Goal: Information Seeking & Learning: Check status

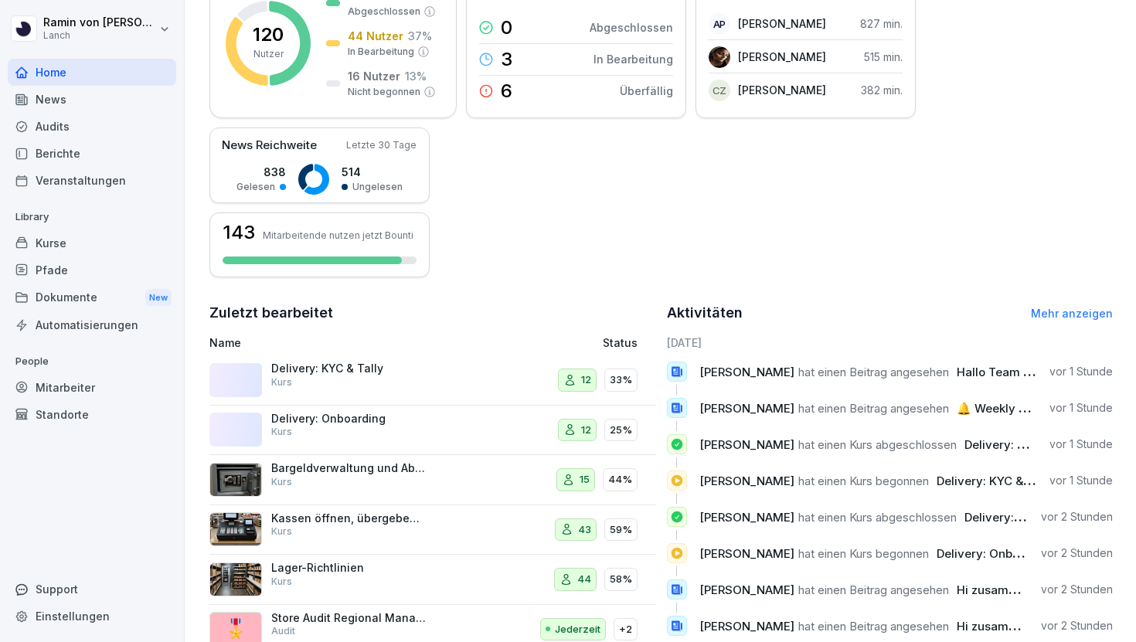
scroll to position [258, 0]
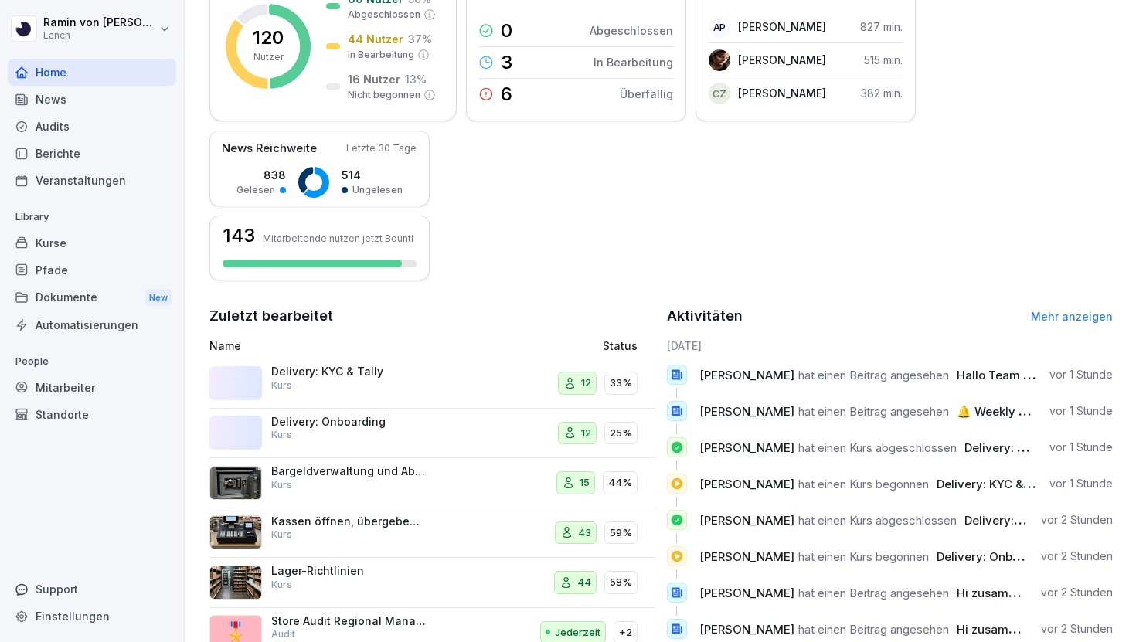
click at [71, 242] on div "Kurse" at bounding box center [92, 243] width 168 height 27
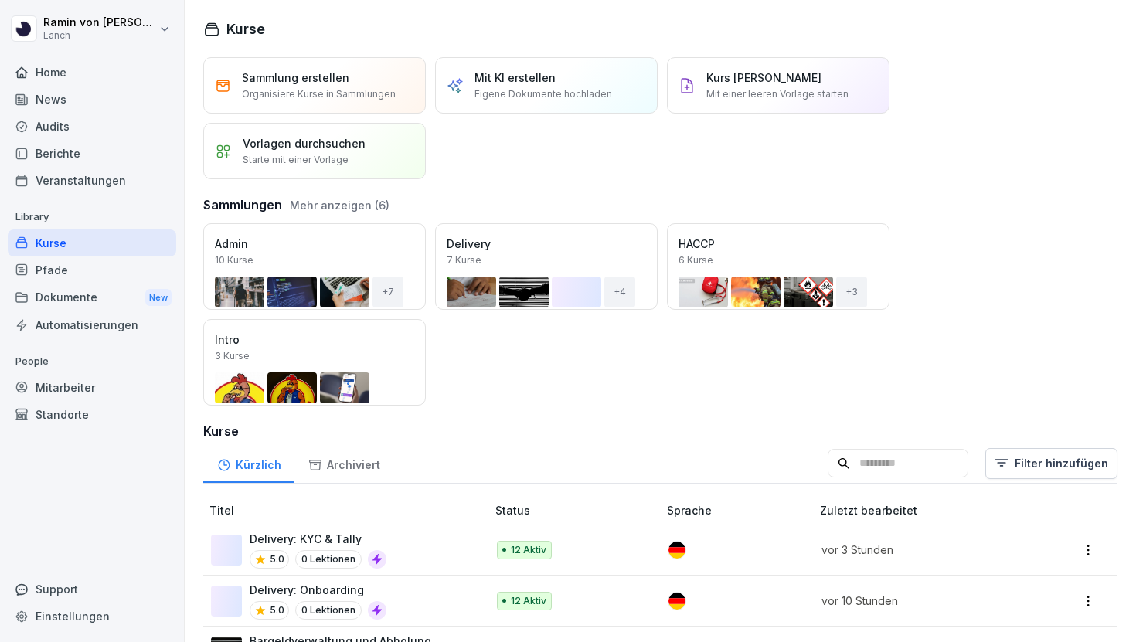
click at [91, 273] on div "Pfade" at bounding box center [92, 270] width 168 height 27
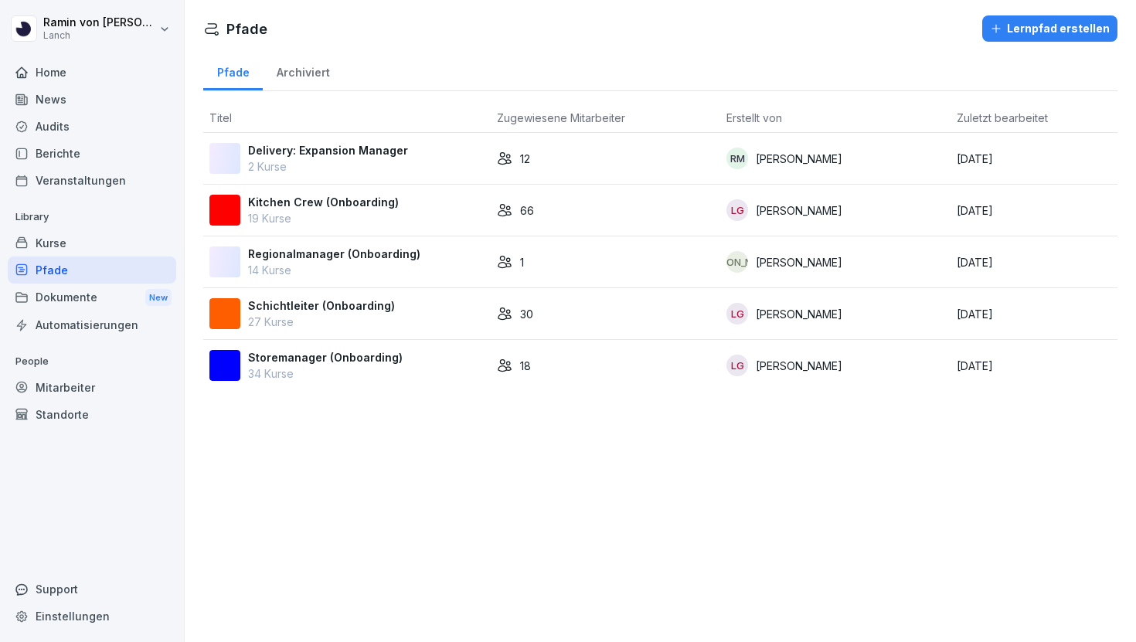
click at [390, 163] on p "2 Kurse" at bounding box center [328, 166] width 160 height 16
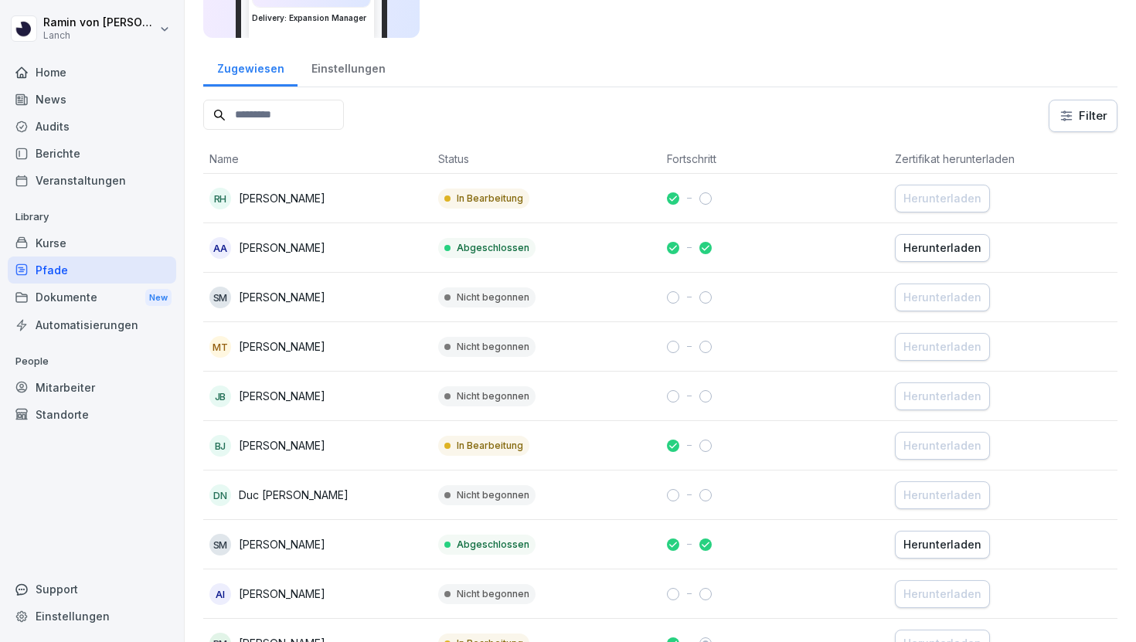
scroll to position [151, 0]
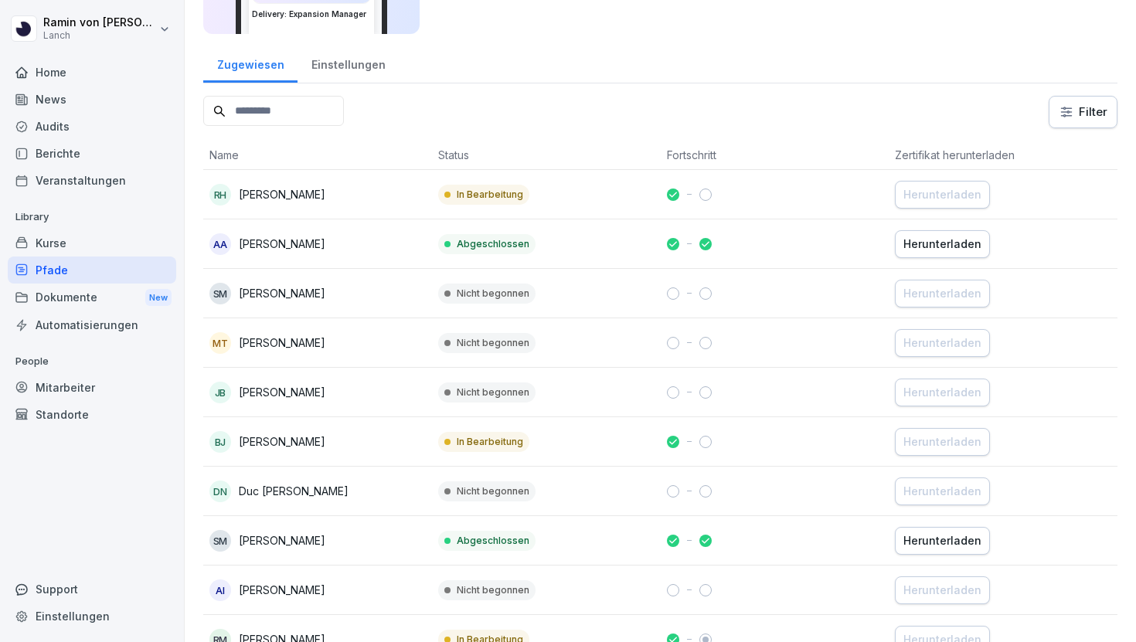
click at [503, 190] on p "In Bearbeitung" at bounding box center [490, 195] width 66 height 14
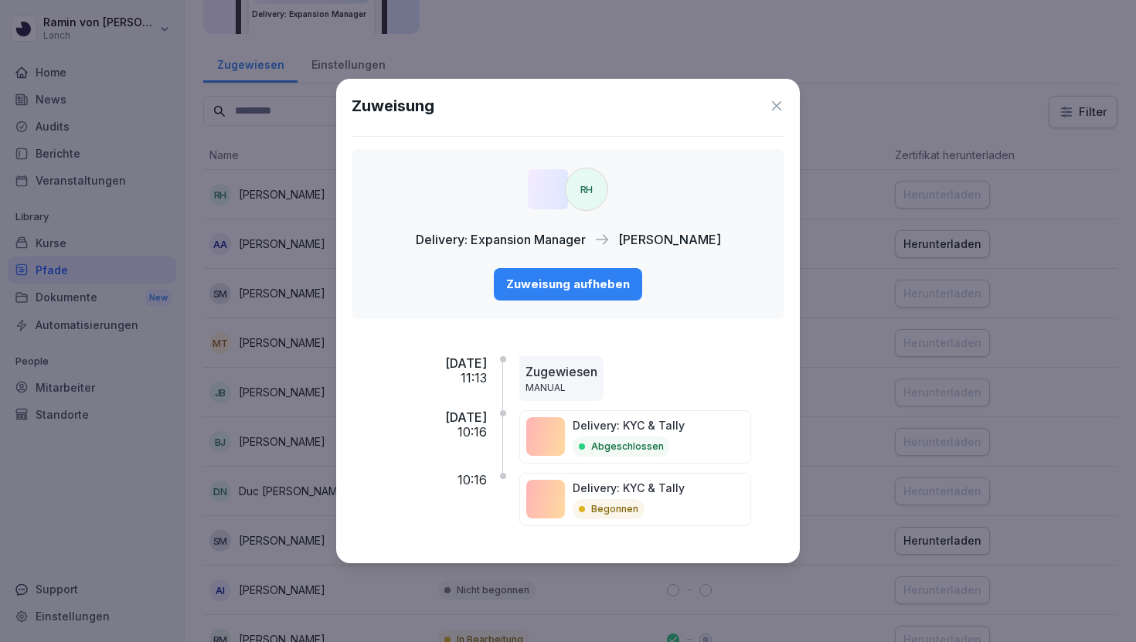
click at [769, 104] on icon at bounding box center [776, 105] width 15 height 15
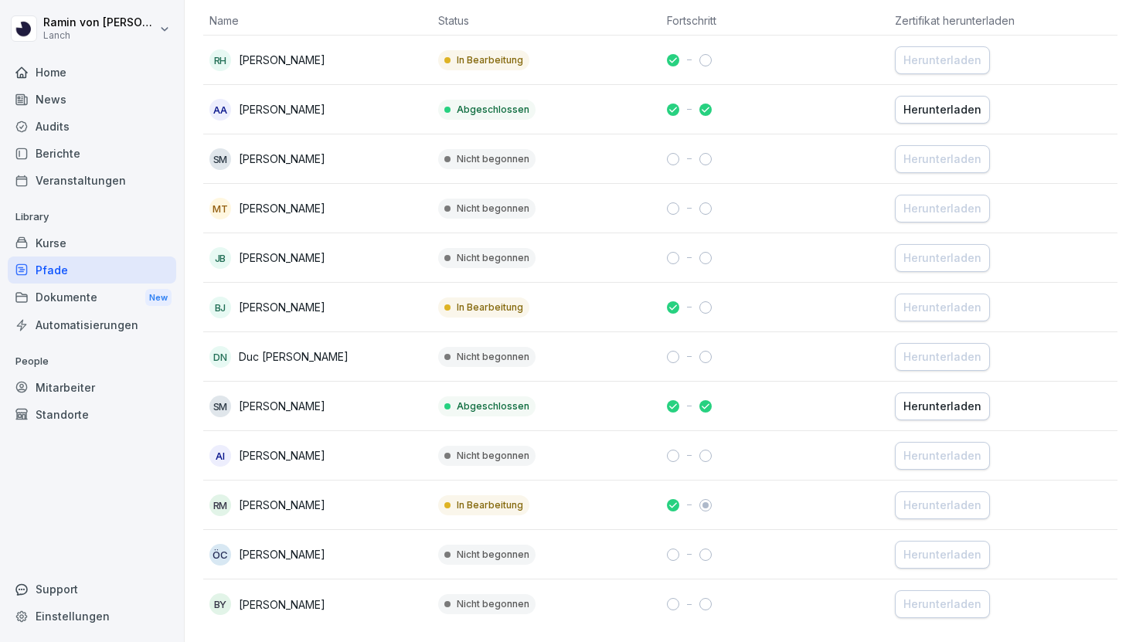
scroll to position [281, 0]
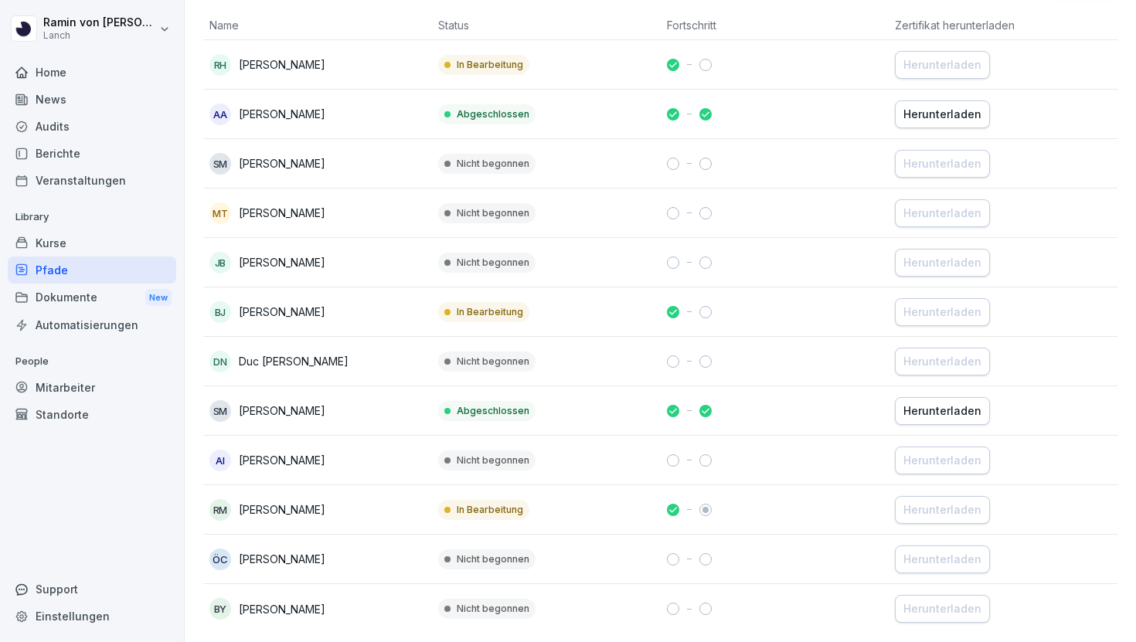
click at [70, 246] on div "Kurse" at bounding box center [92, 243] width 168 height 27
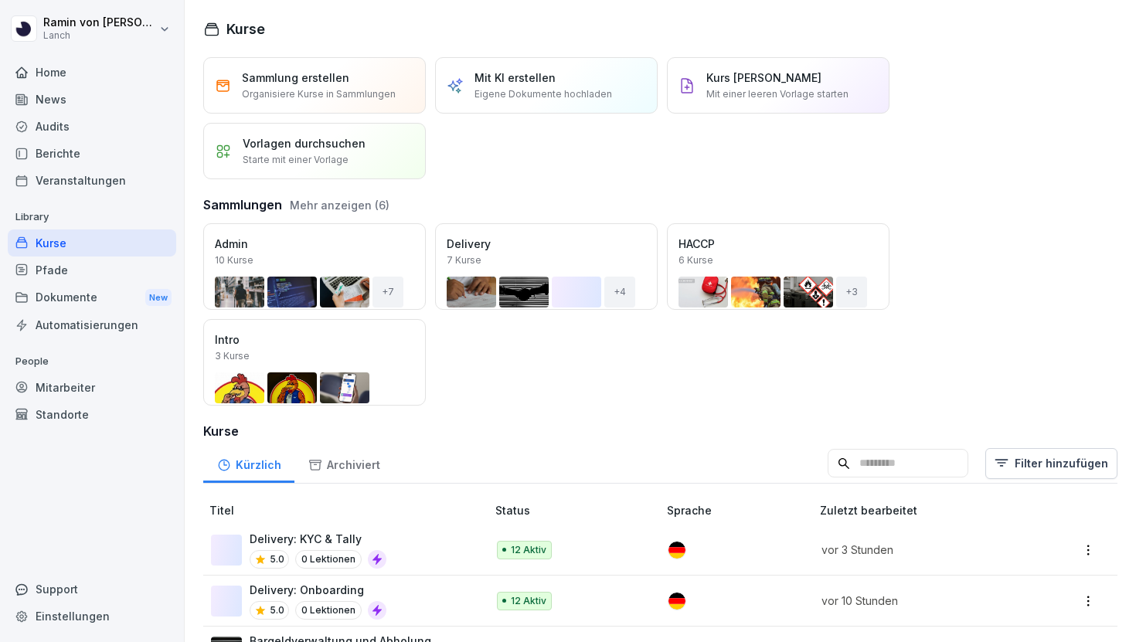
scroll to position [49, 0]
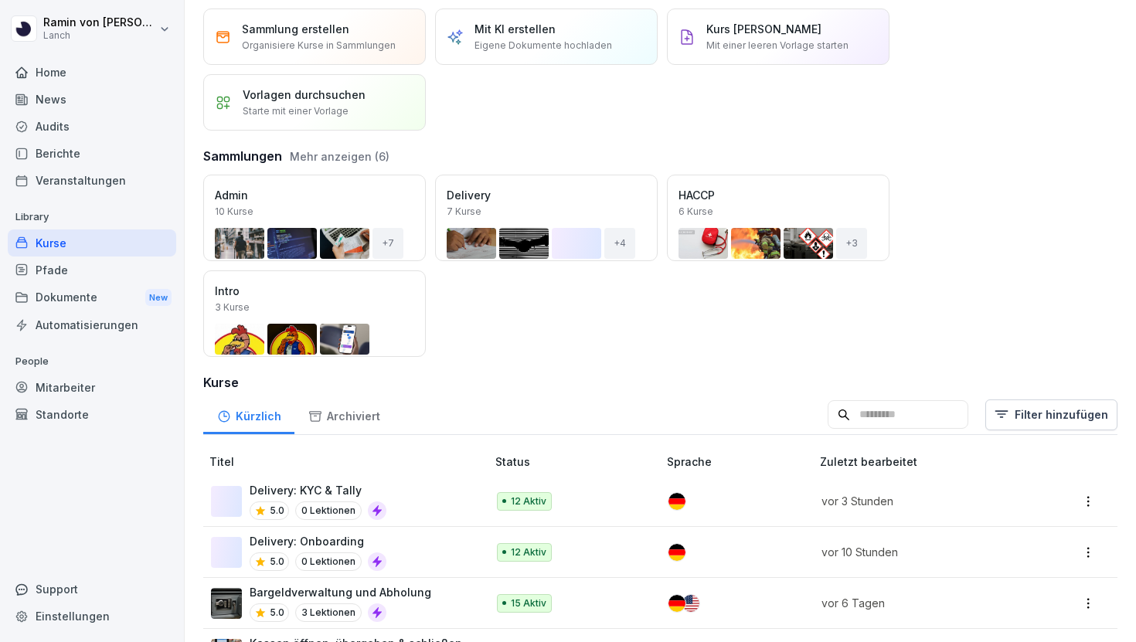
click at [408, 555] on div "Delivery: Onboarding 5.0 0 Lektionen" at bounding box center [341, 552] width 260 height 38
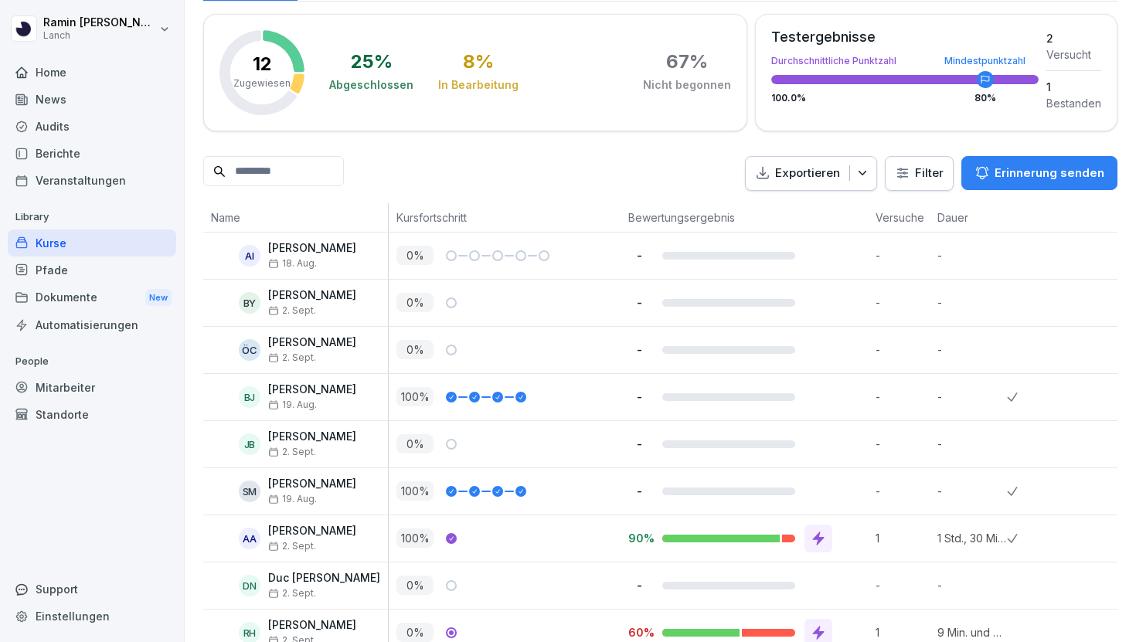
scroll to position [250, 0]
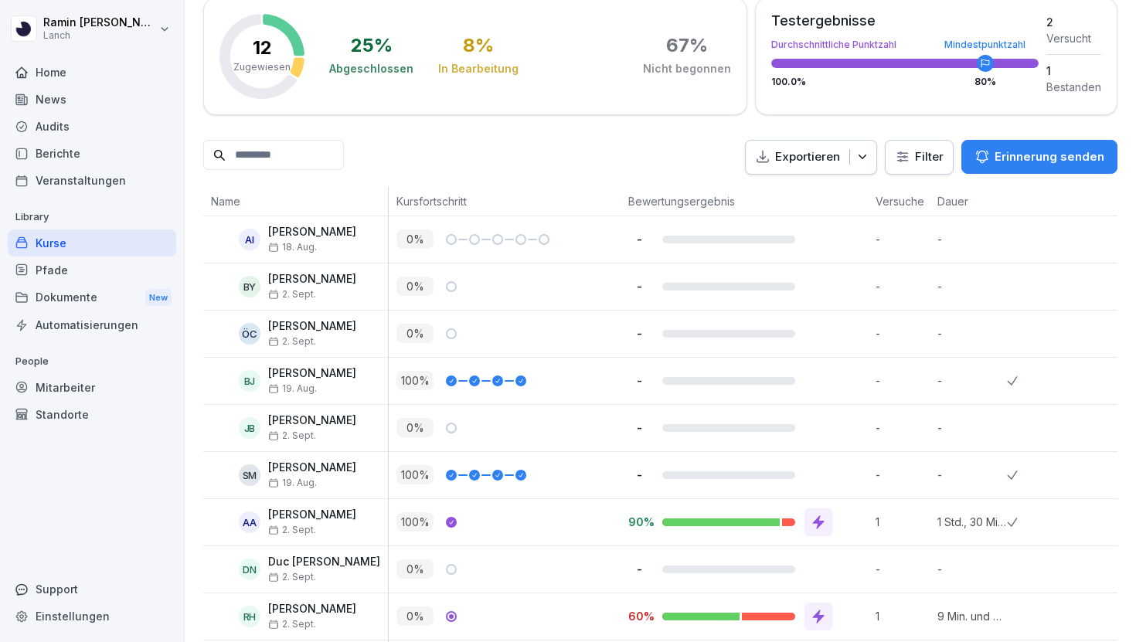
click at [702, 471] on div at bounding box center [728, 475] width 133 height 8
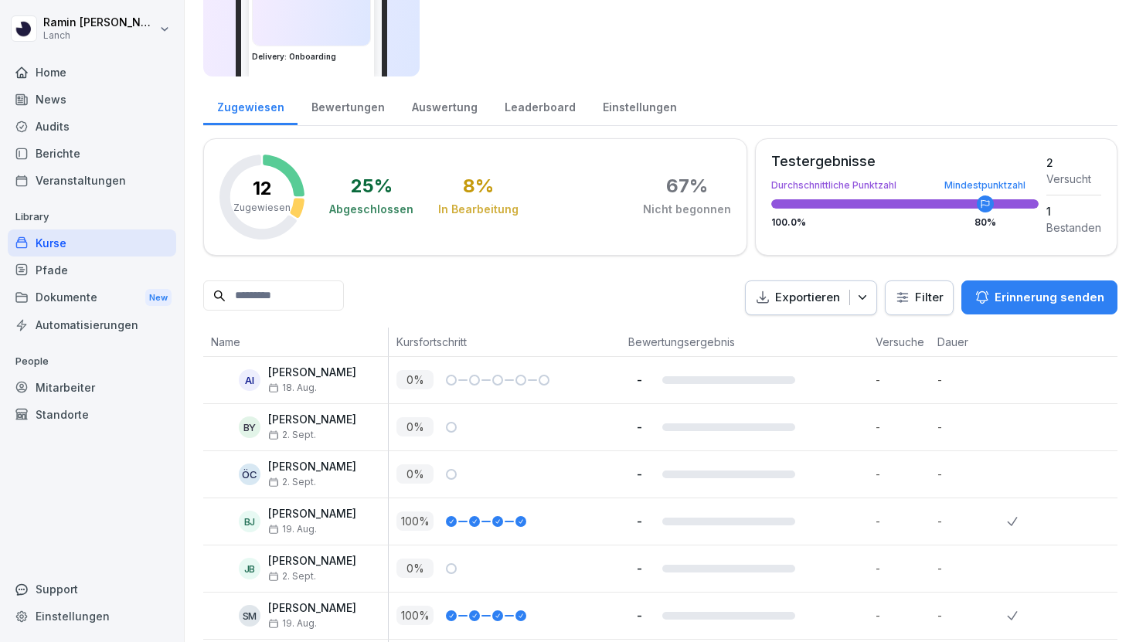
scroll to position [0, 0]
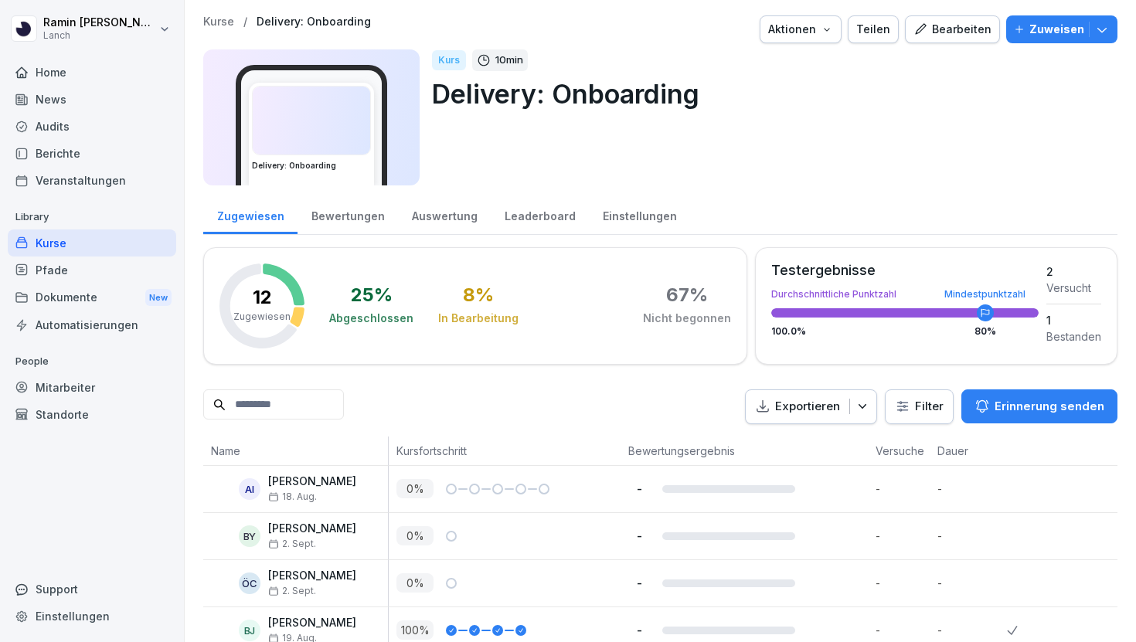
click at [68, 262] on div "Pfade" at bounding box center [92, 270] width 168 height 27
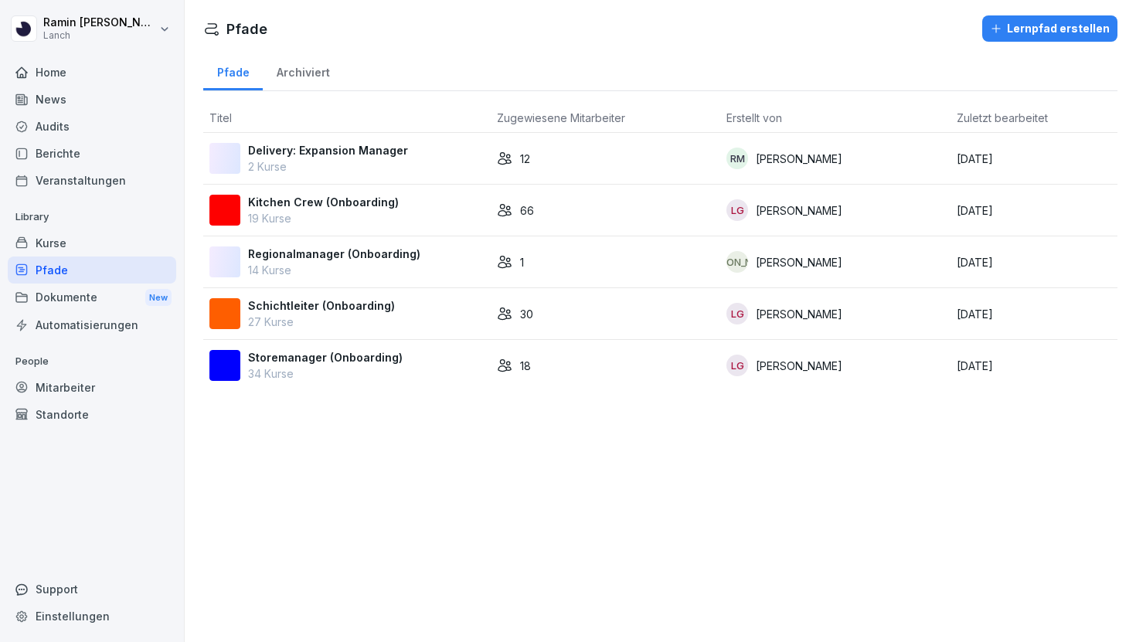
click at [384, 166] on p "2 Kurse" at bounding box center [328, 166] width 160 height 16
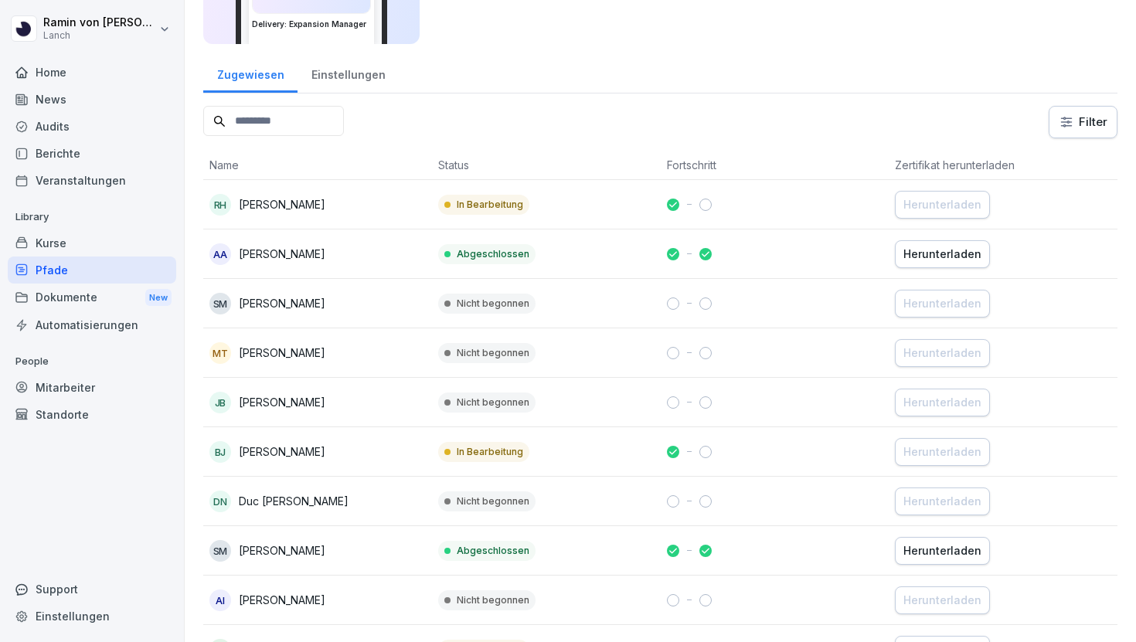
scroll to position [148, 0]
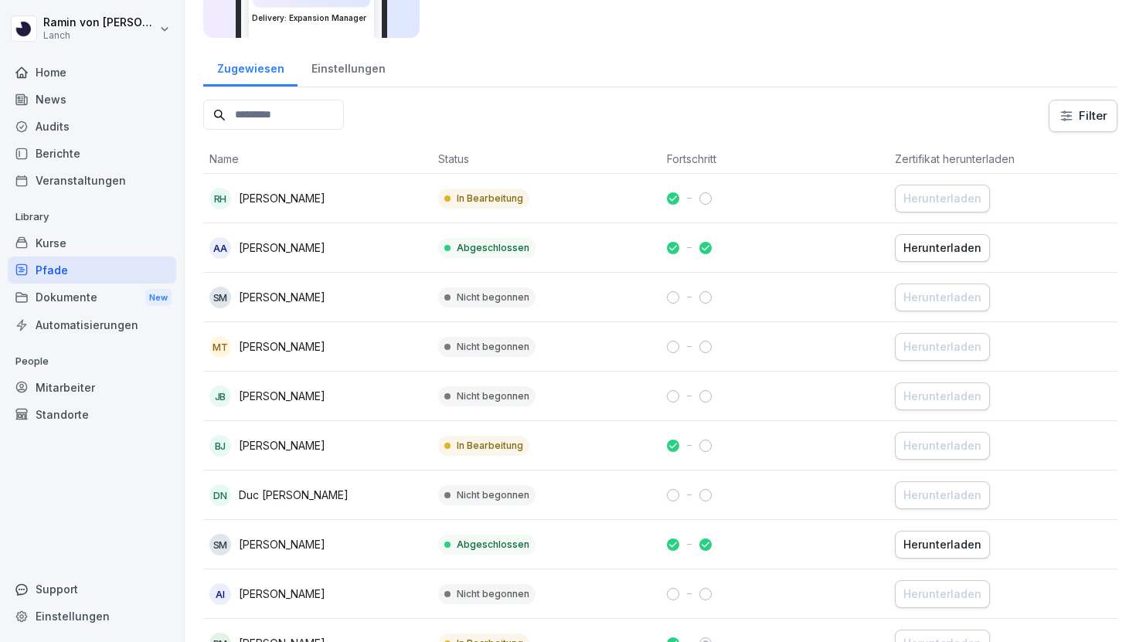
click at [509, 541] on p "Abgeschlossen" at bounding box center [493, 545] width 73 height 14
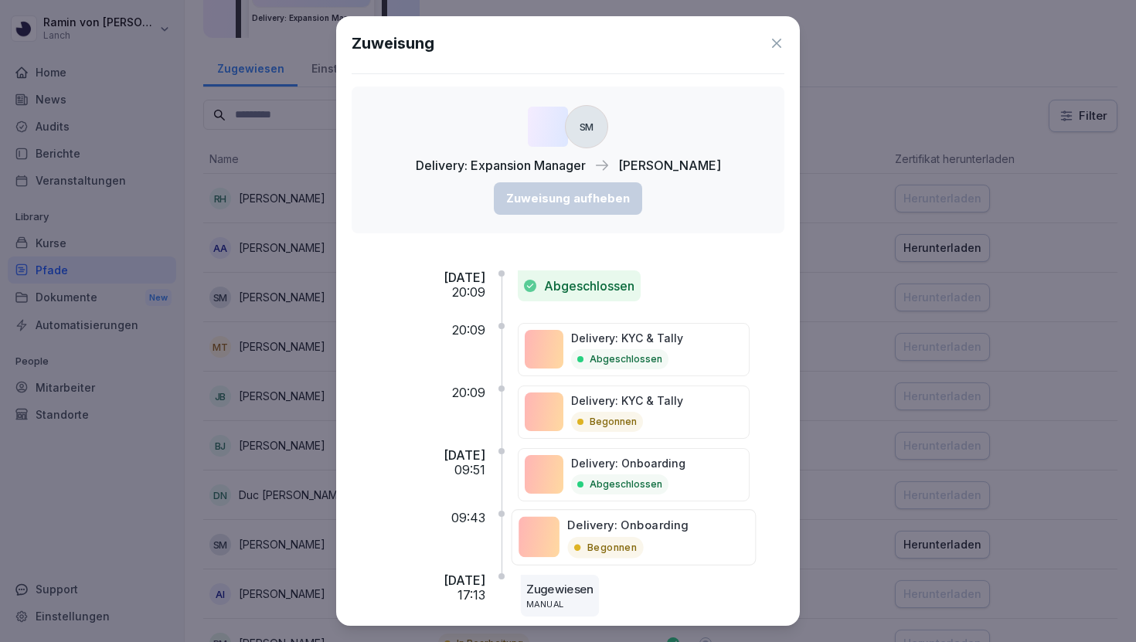
scroll to position [29, 0]
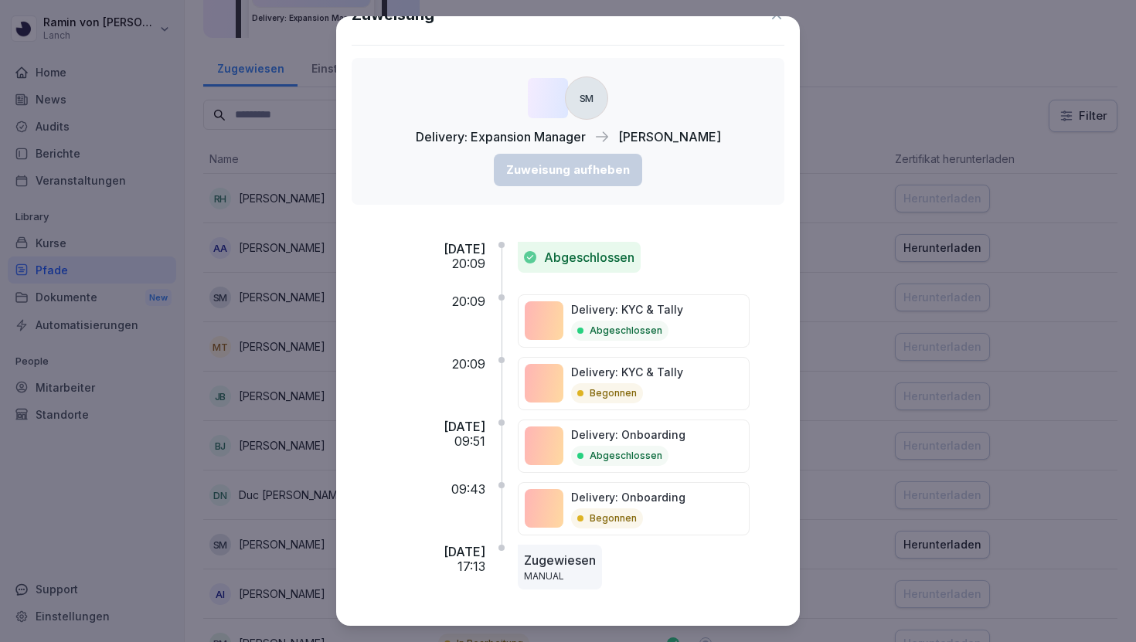
click at [624, 381] on div "Delivery: KYC & Tally Begonnen" at bounding box center [627, 383] width 112 height 39
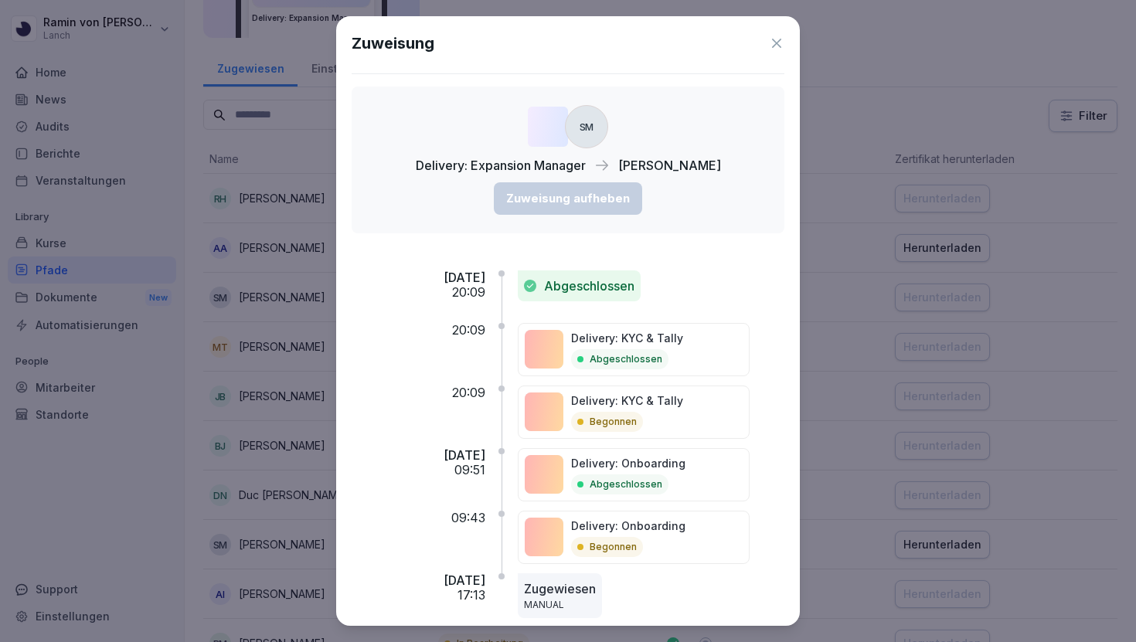
click at [575, 75] on div "Zuweisung SM Delivery: Expansion Manager [PERSON_NAME] Zuweisung aufheben [DATE…" at bounding box center [568, 321] width 464 height 610
click at [780, 37] on icon at bounding box center [776, 43] width 15 height 15
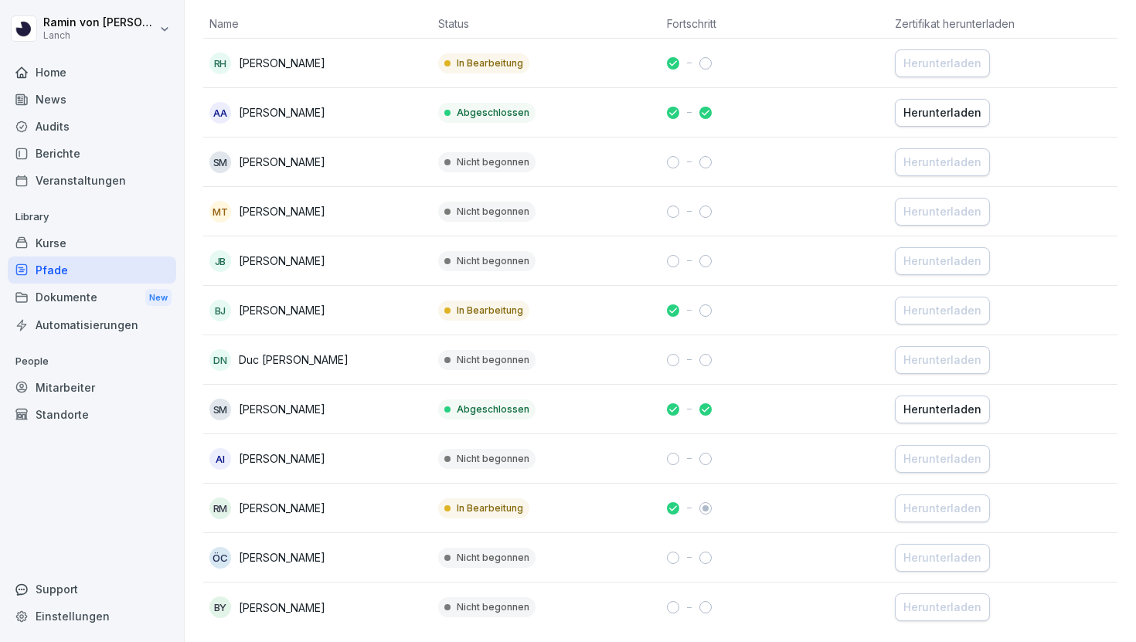
scroll to position [288, 0]
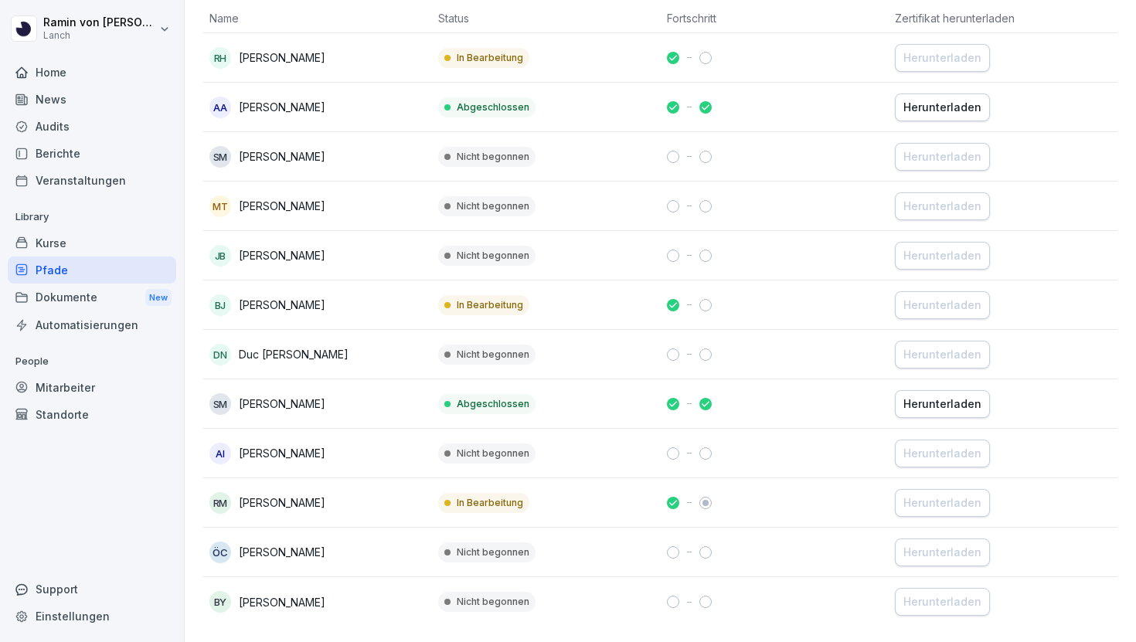
click at [101, 243] on div "Kurse" at bounding box center [92, 243] width 168 height 27
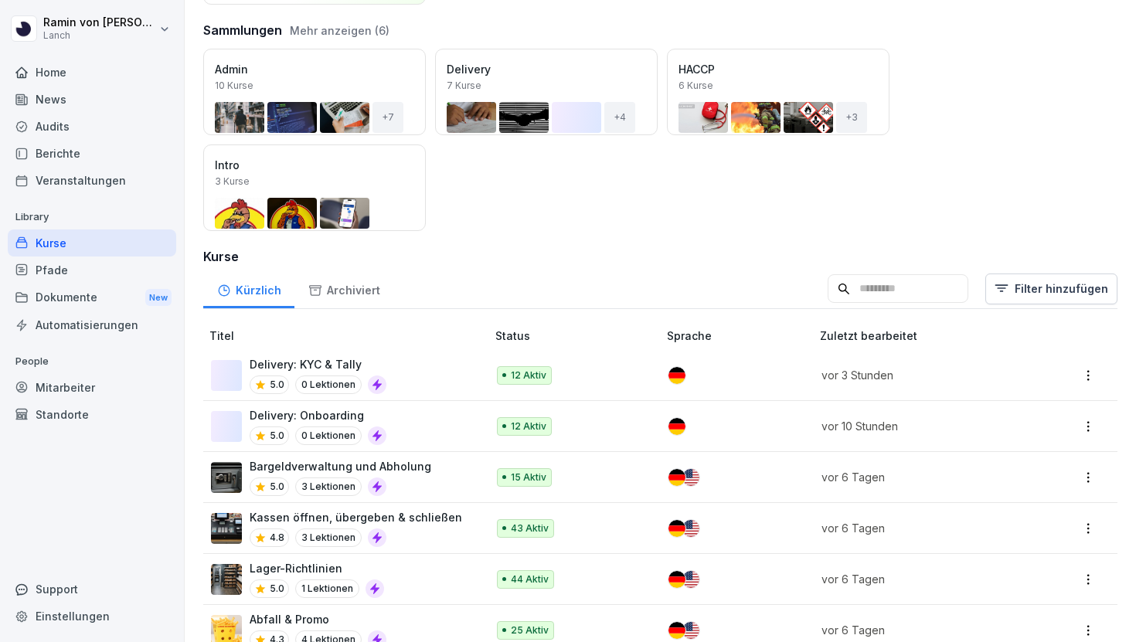
scroll to position [175, 0]
click at [420, 421] on div "Delivery: Onboarding 5.0 0 Lektionen" at bounding box center [341, 426] width 260 height 38
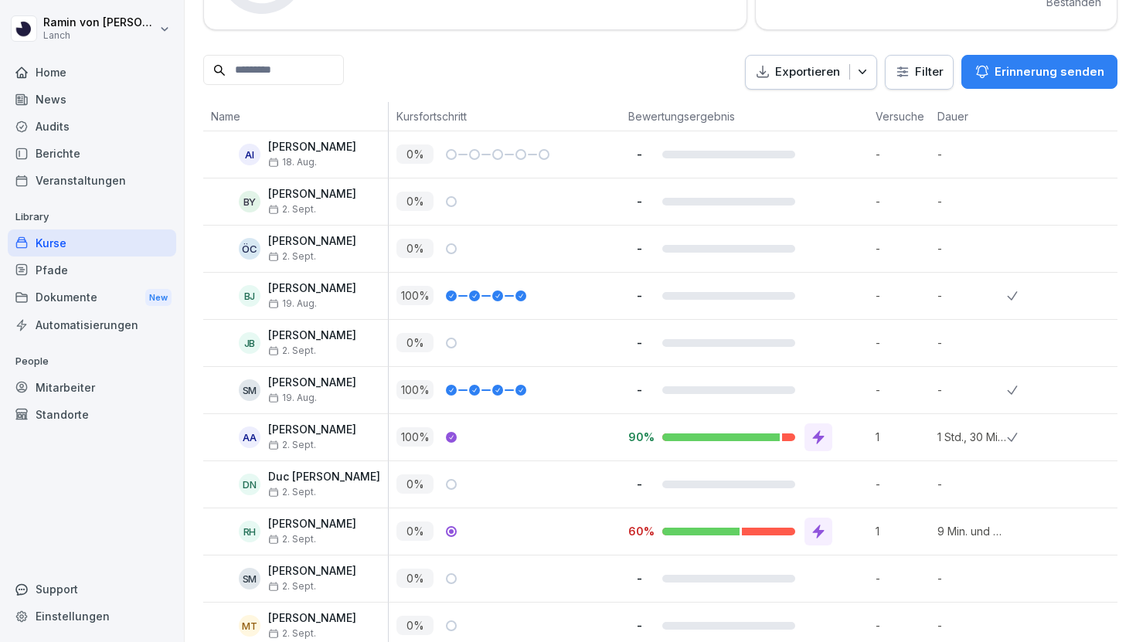
scroll to position [339, 0]
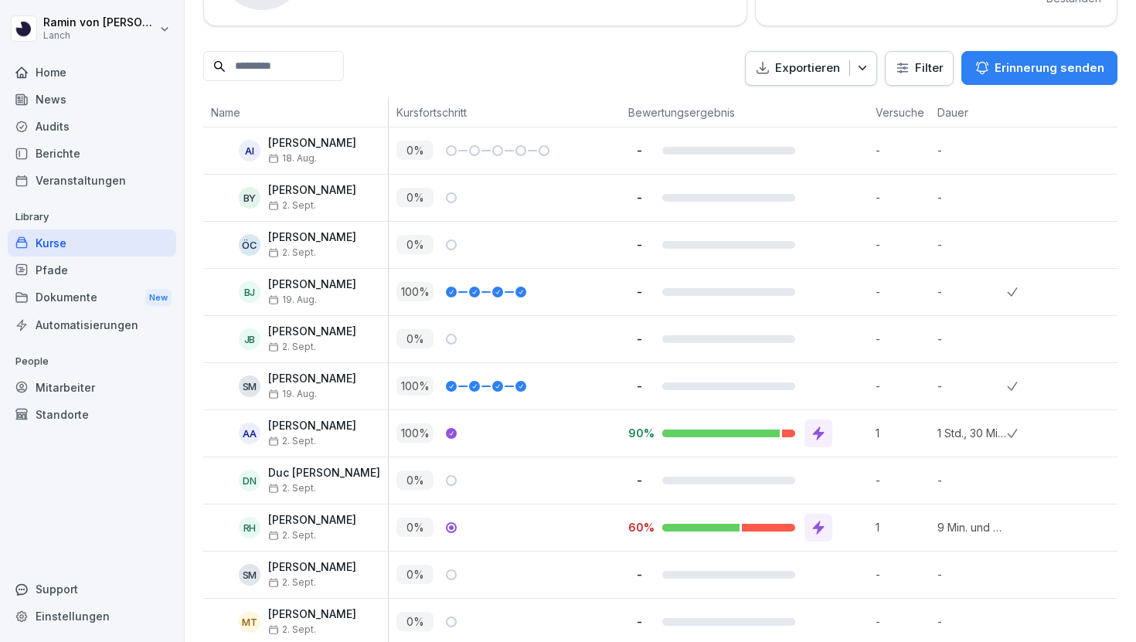
click at [818, 441] on div at bounding box center [819, 434] width 28 height 28
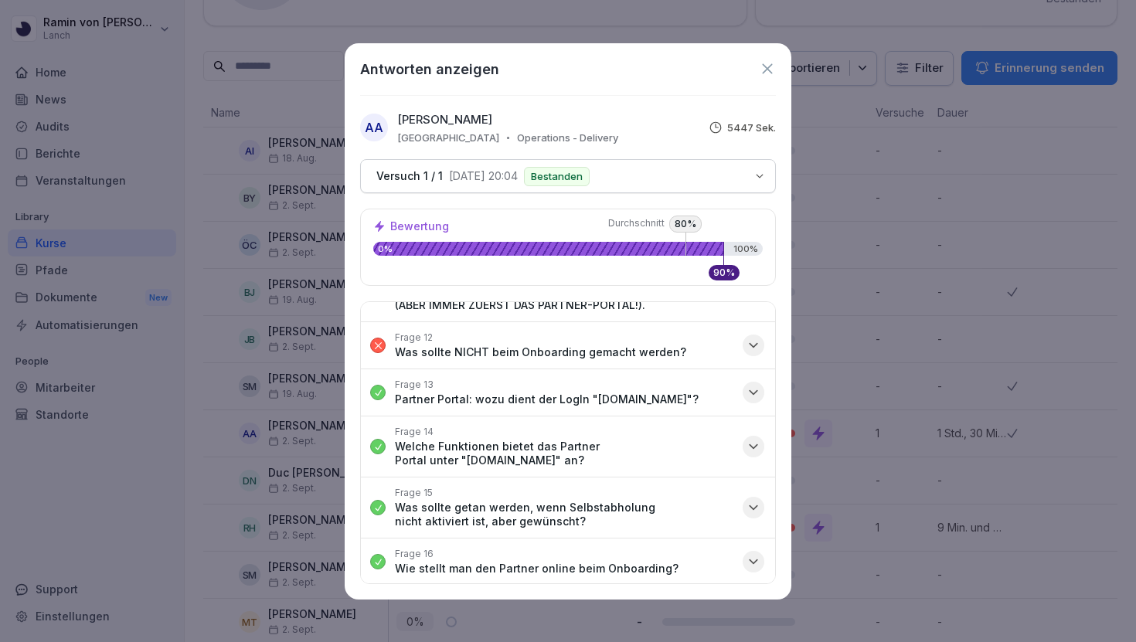
scroll to position [842, 0]
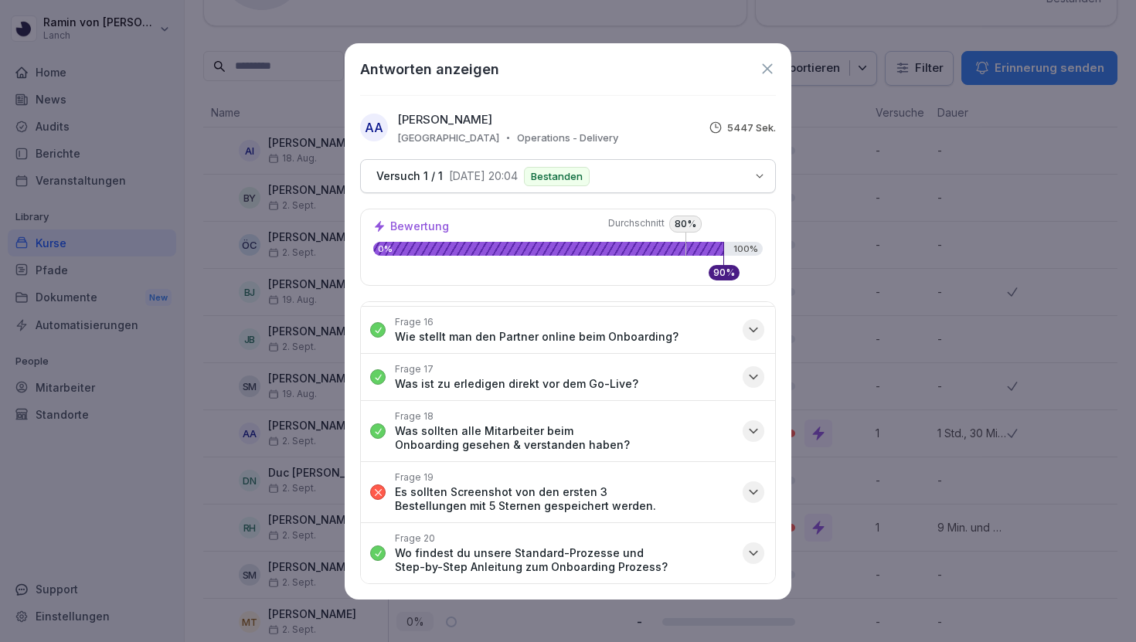
click at [768, 63] on icon at bounding box center [767, 68] width 17 height 17
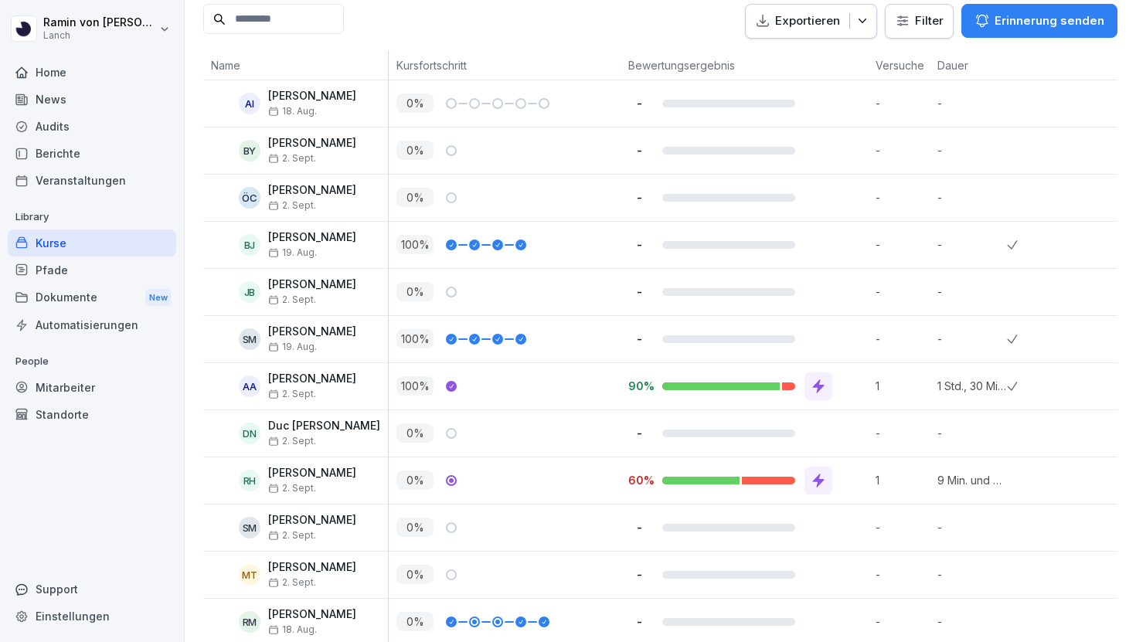
scroll to position [404, 0]
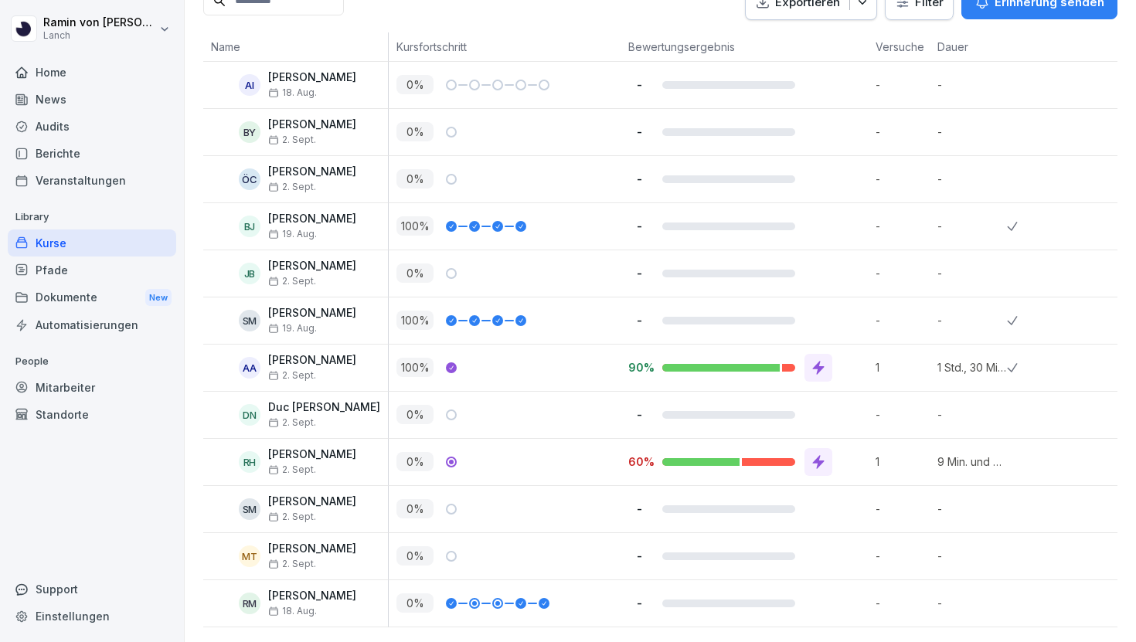
drag, startPoint x: 817, startPoint y: 454, endPoint x: 853, endPoint y: 469, distance: 39.2
click at [853, 469] on div "60%" at bounding box center [748, 462] width 240 height 28
click at [405, 370] on p "100 %" at bounding box center [414, 367] width 37 height 19
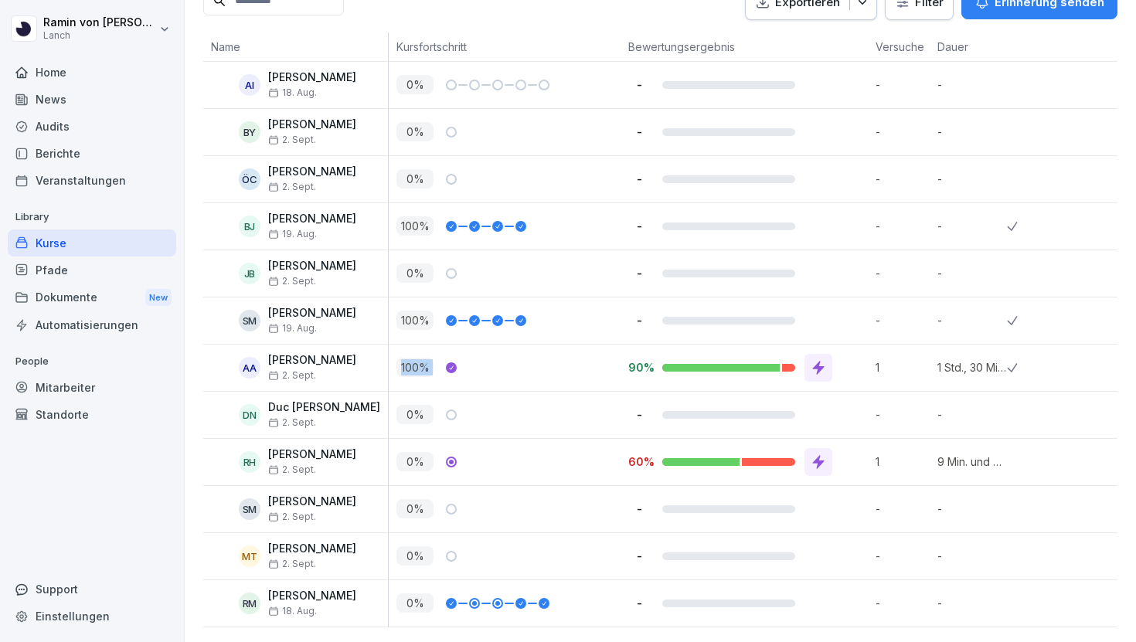
click at [406, 372] on p "100 %" at bounding box center [414, 367] width 37 height 19
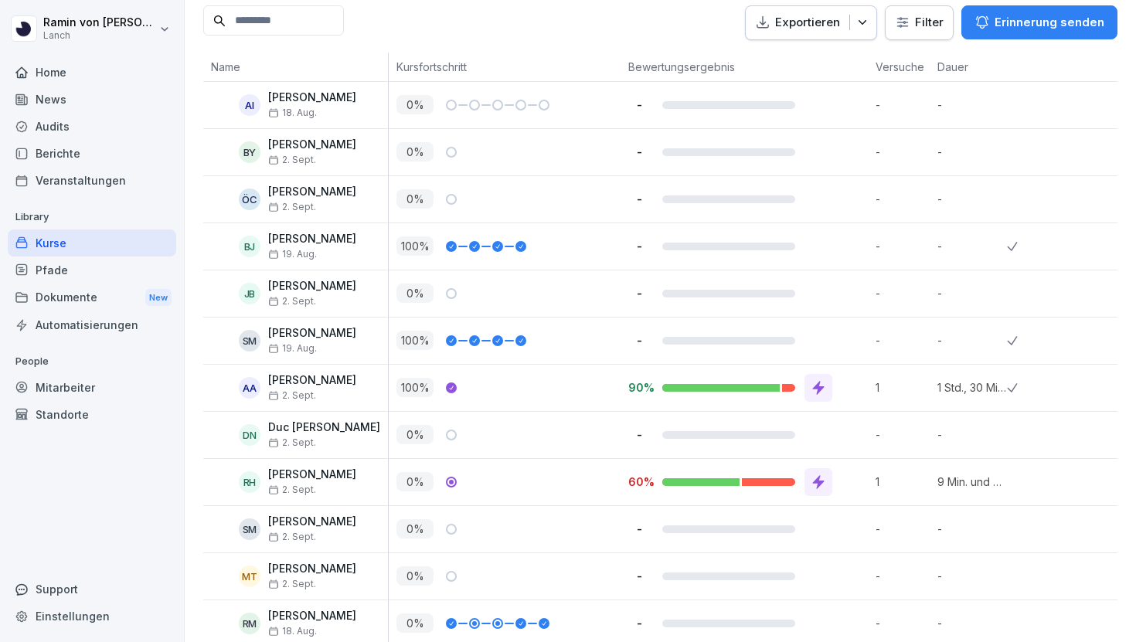
scroll to position [381, 0]
